Goal: Task Accomplishment & Management: Complete application form

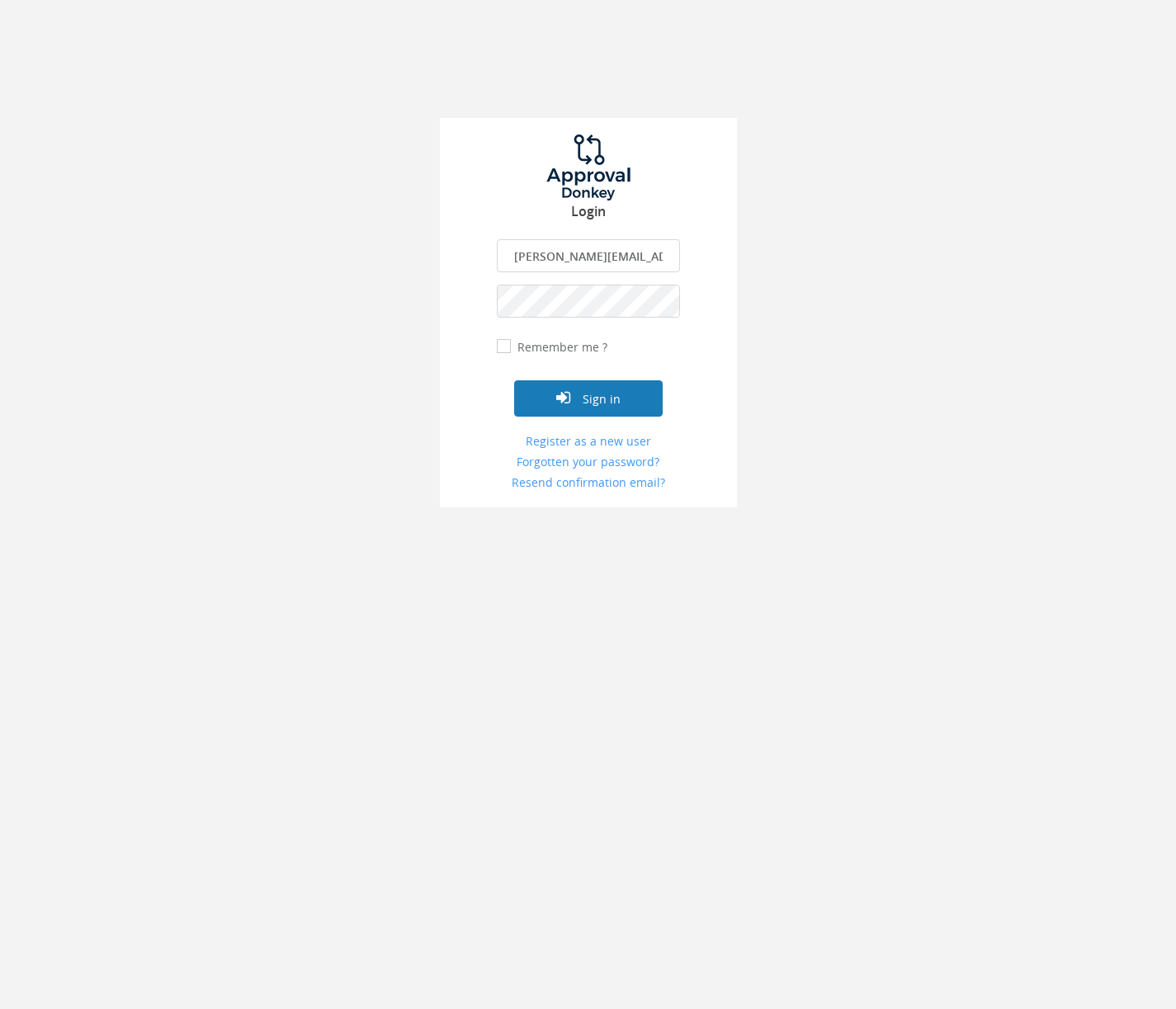
click at [566, 399] on icon "submit" at bounding box center [563, 397] width 14 height 17
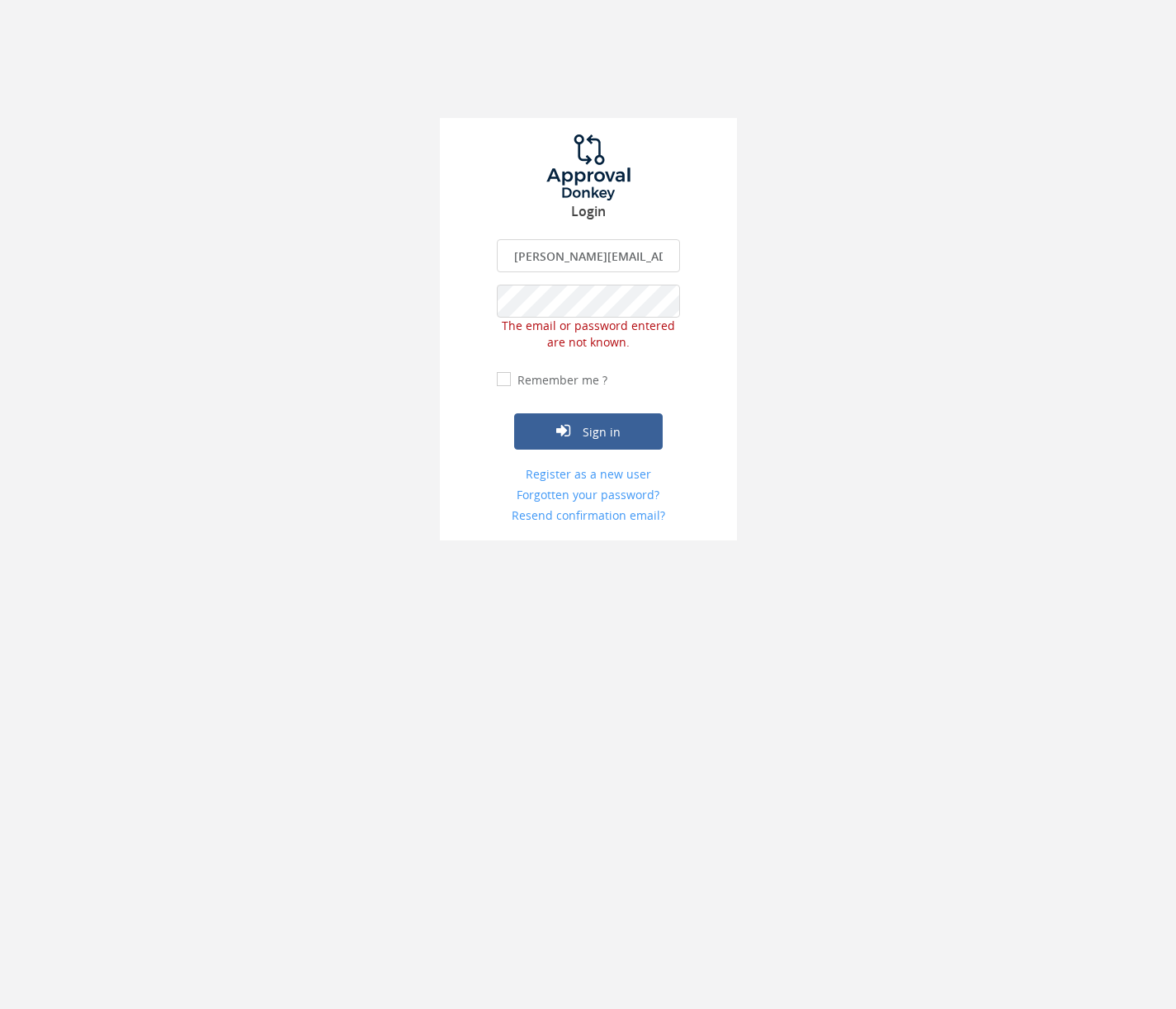
click at [366, 290] on div "Login [PERSON_NAME][EMAIL_ADDRESS][DOMAIN_NAME] The email is required. Invalid …" at bounding box center [588, 270] width 1176 height 540
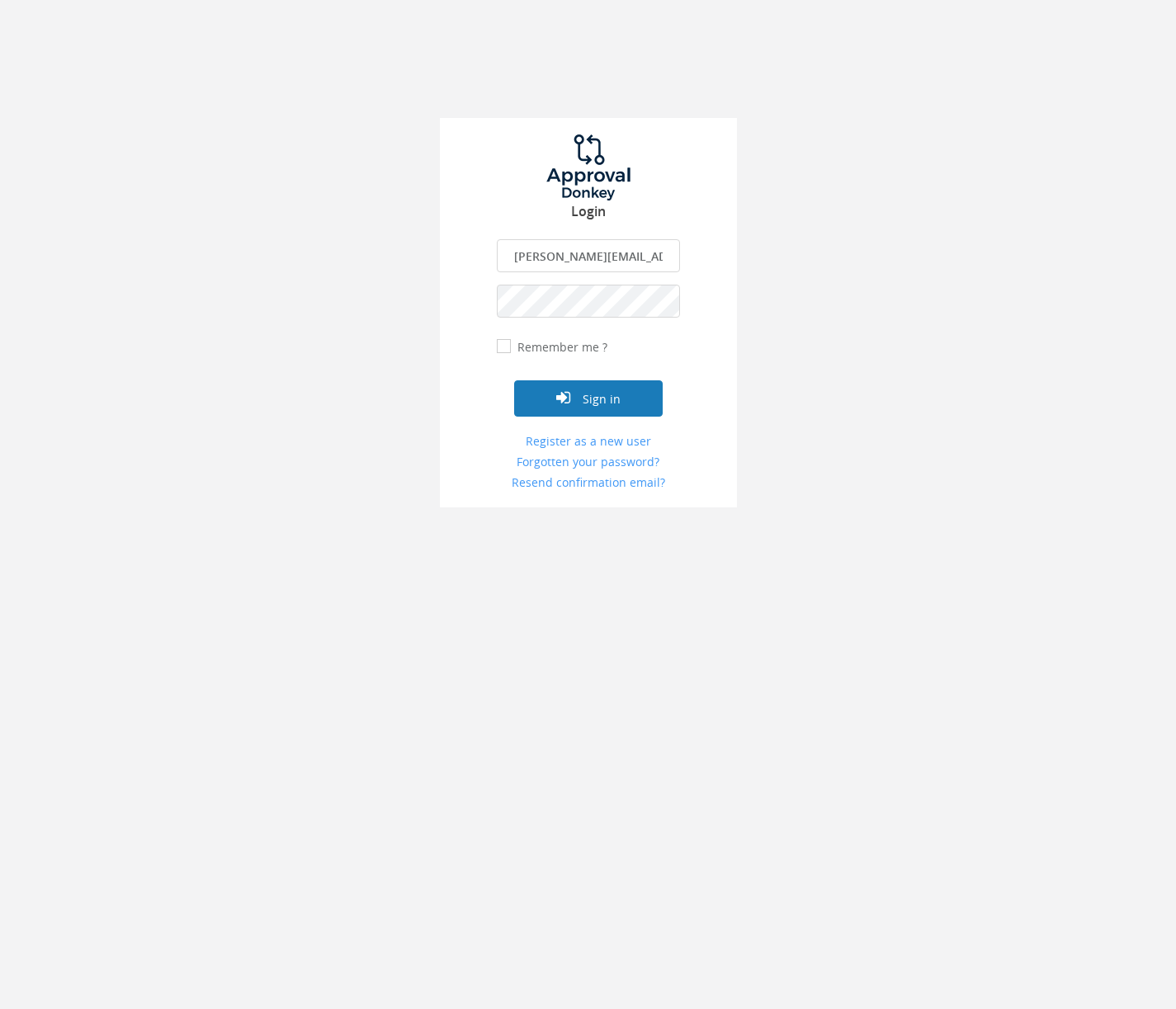
click at [545, 402] on button "Sign in" at bounding box center [588, 398] width 149 height 37
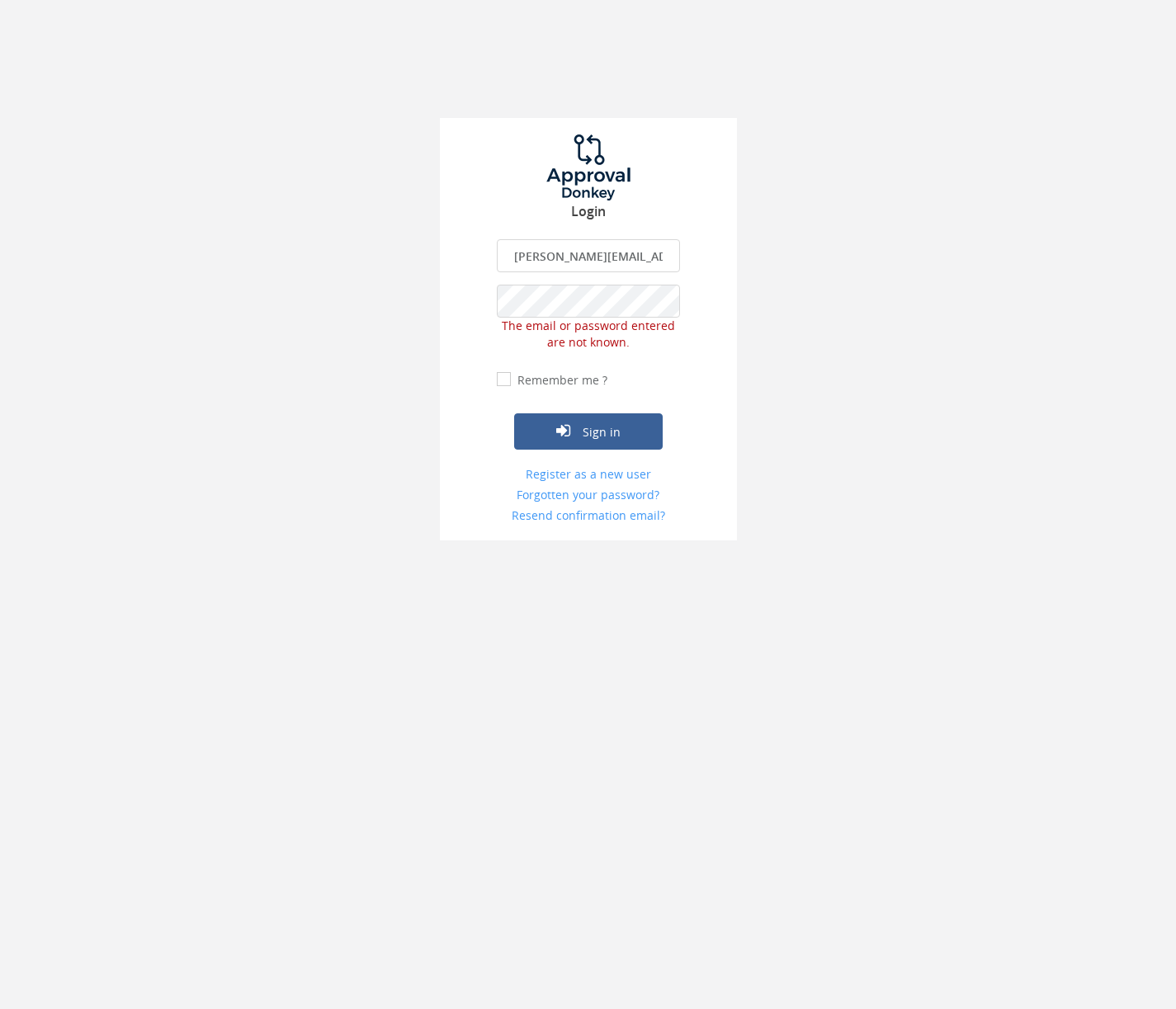
click at [548, 262] on input "[PERSON_NAME][EMAIL_ADDRESS][DOMAIN_NAME]" at bounding box center [588, 255] width 183 height 33
click at [567, 474] on link "Register as a new user" at bounding box center [588, 474] width 183 height 17
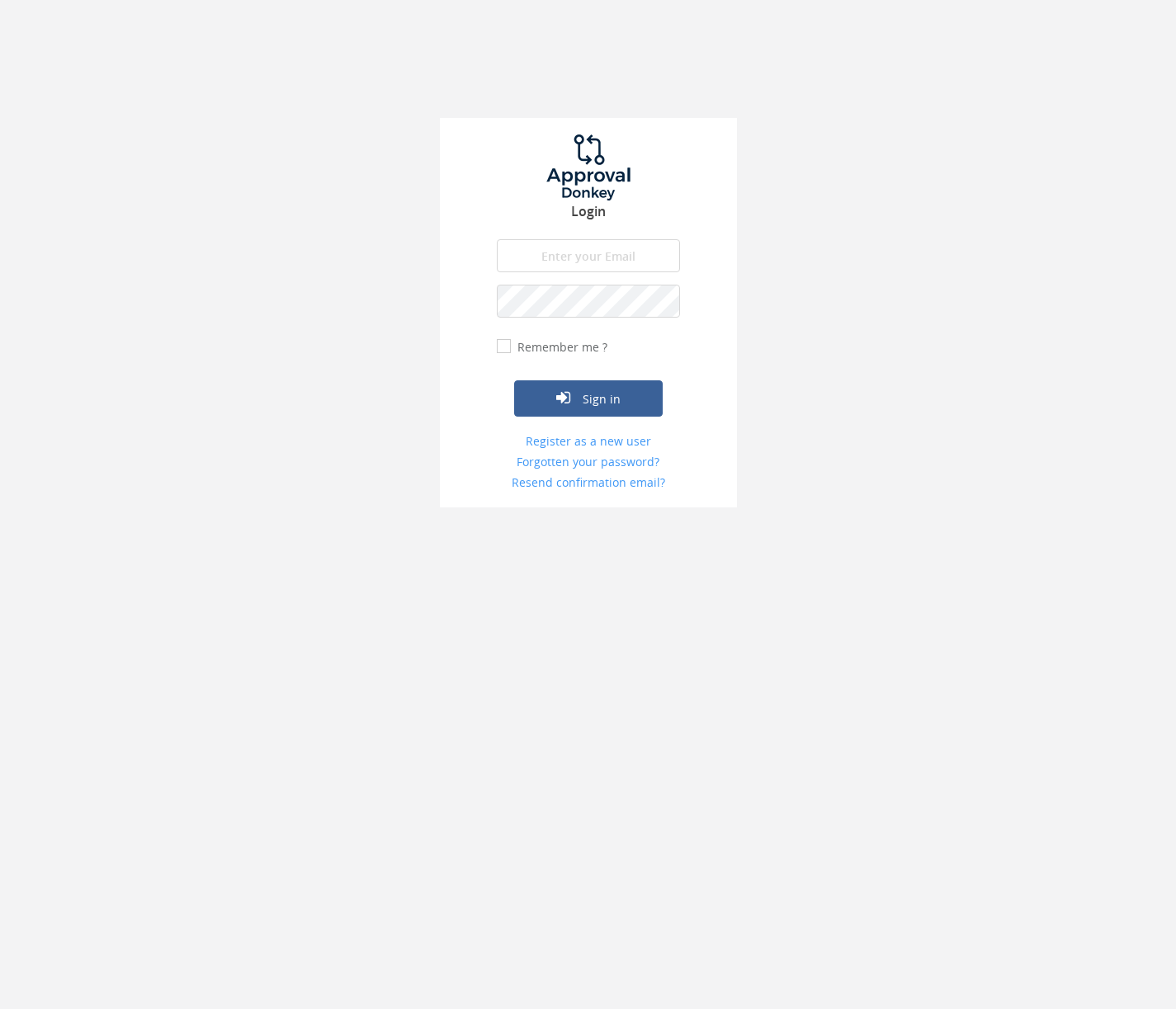
type input "[PERSON_NAME][EMAIL_ADDRESS][DOMAIN_NAME]"
